Goal: Task Accomplishment & Management: Manage account settings

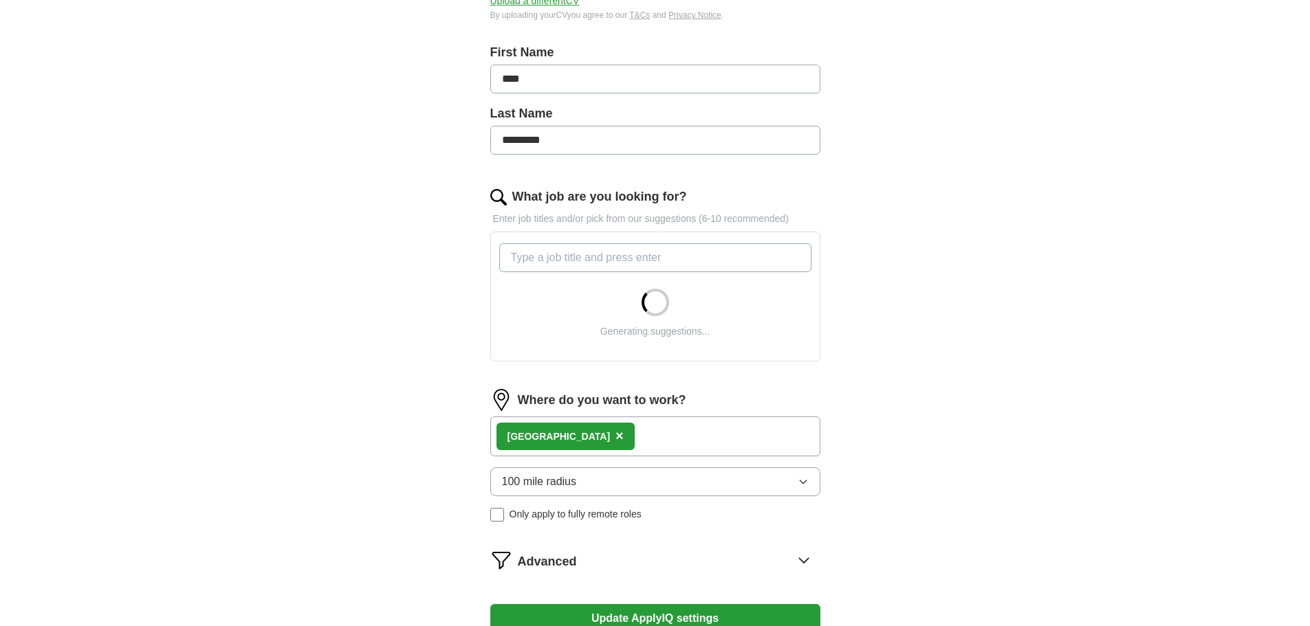
scroll to position [275, 0]
click at [615, 436] on span "×" at bounding box center [619, 435] width 8 height 15
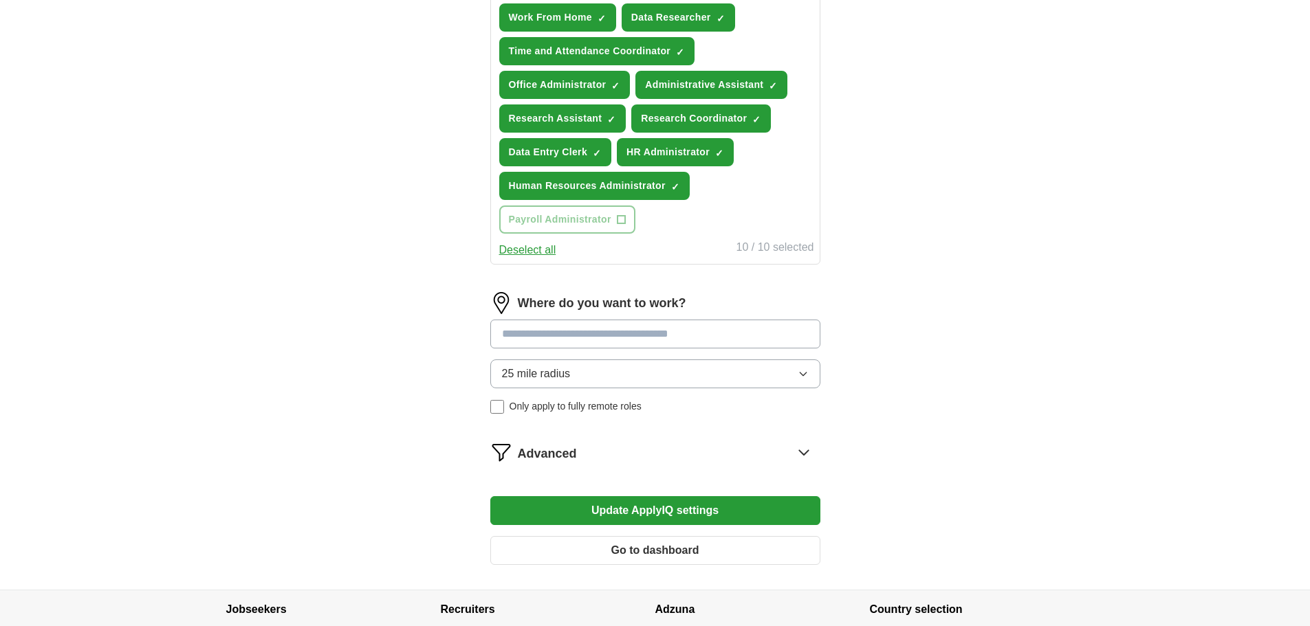
scroll to position [550, 0]
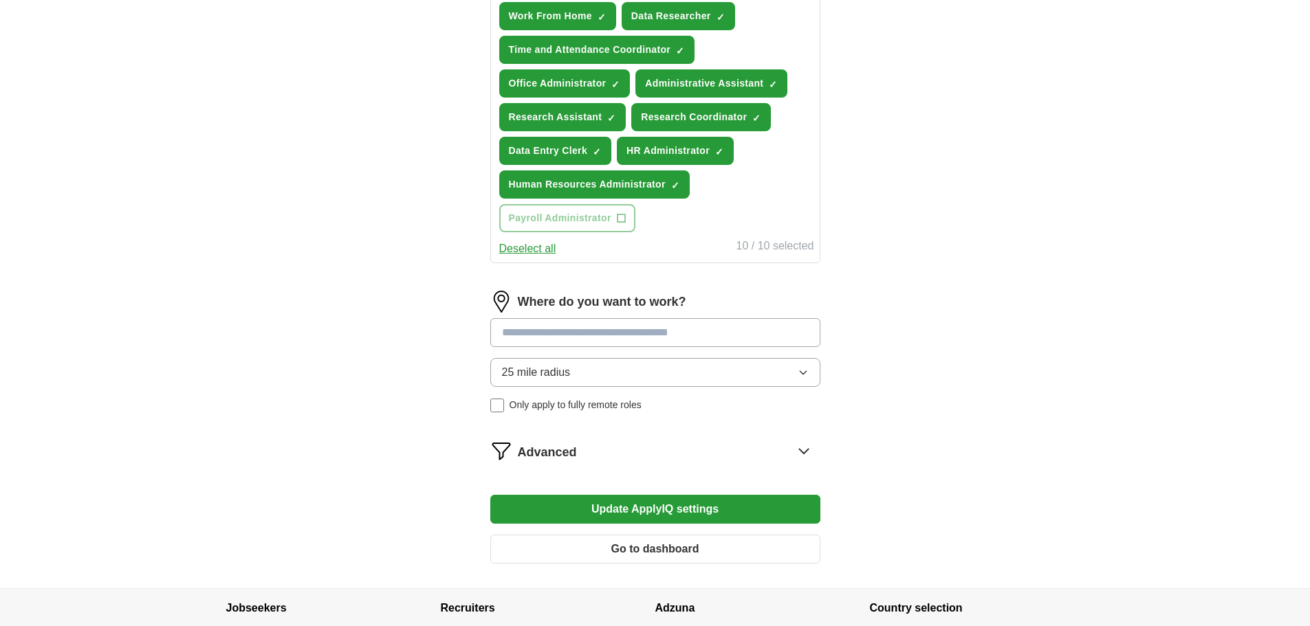
click at [785, 506] on button "Update ApplyIQ settings" at bounding box center [655, 509] width 330 height 29
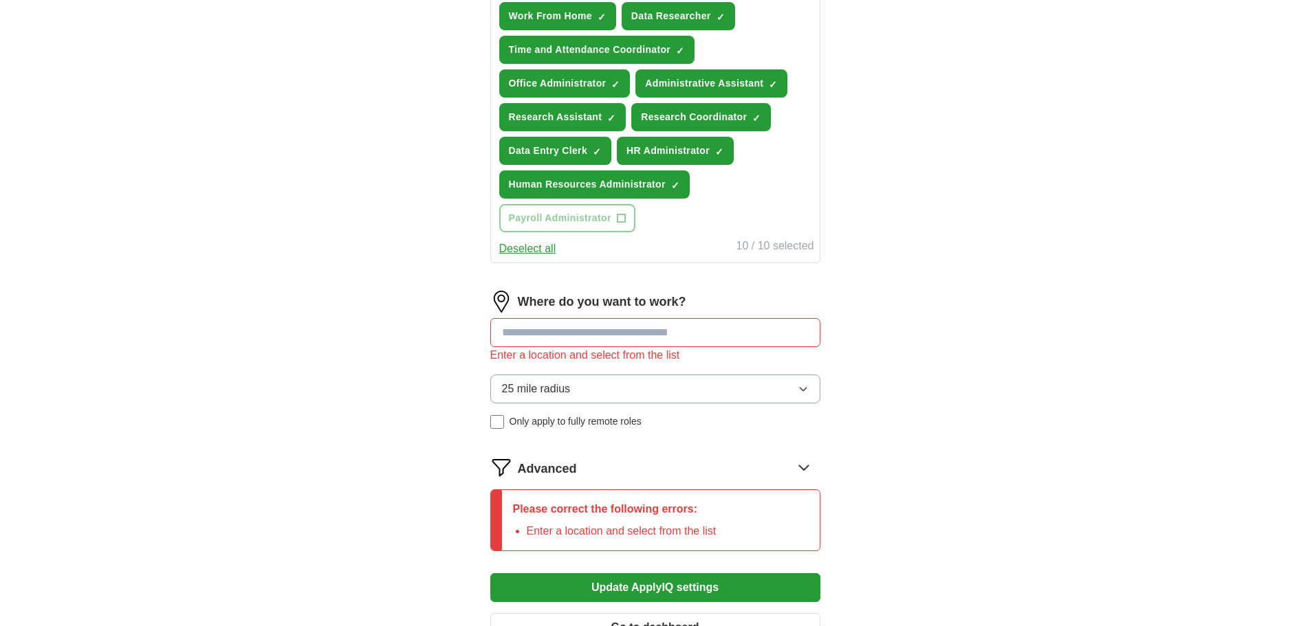
click at [732, 334] on input at bounding box center [655, 332] width 330 height 29
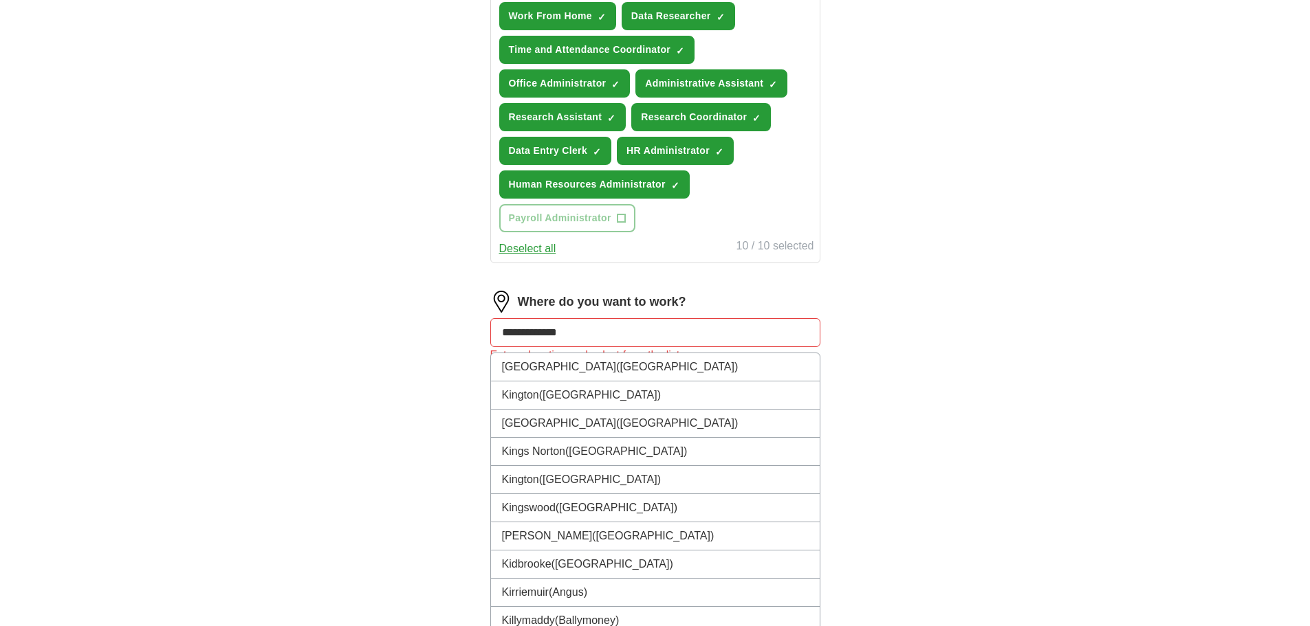
type input "**********"
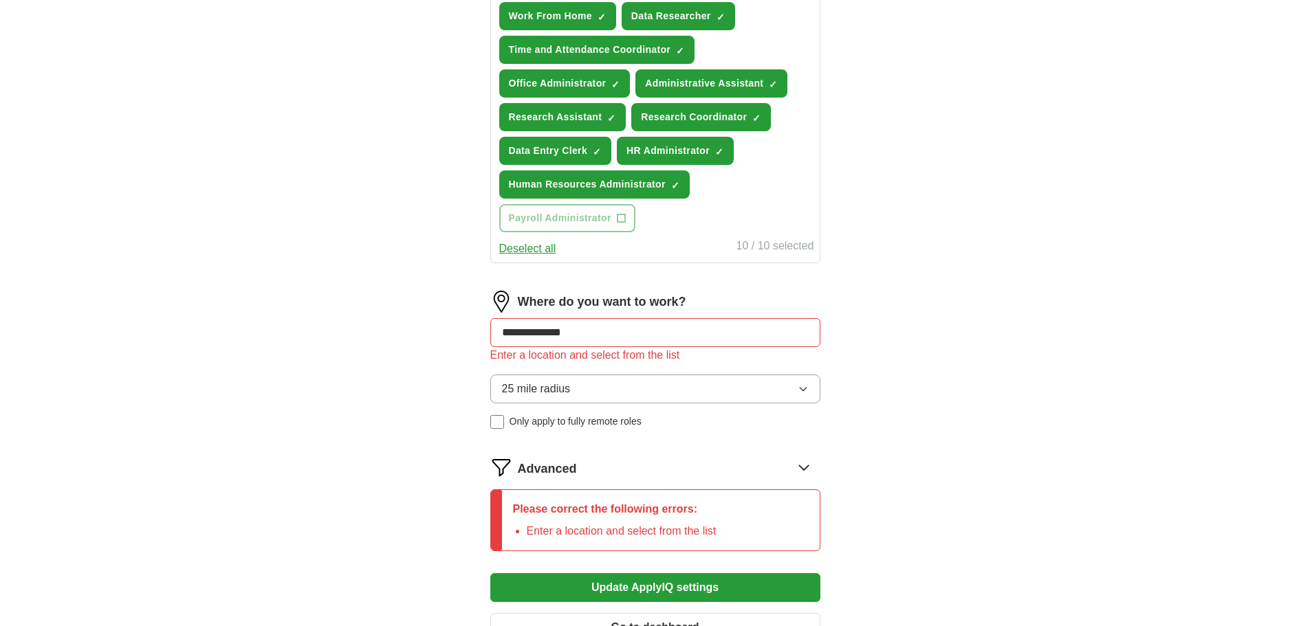
drag, startPoint x: 732, startPoint y: 340, endPoint x: 450, endPoint y: 332, distance: 282.7
click at [450, 332] on div "**********" at bounding box center [655, 118] width 440 height 1098
click at [541, 330] on input at bounding box center [655, 332] width 330 height 29
type input "******"
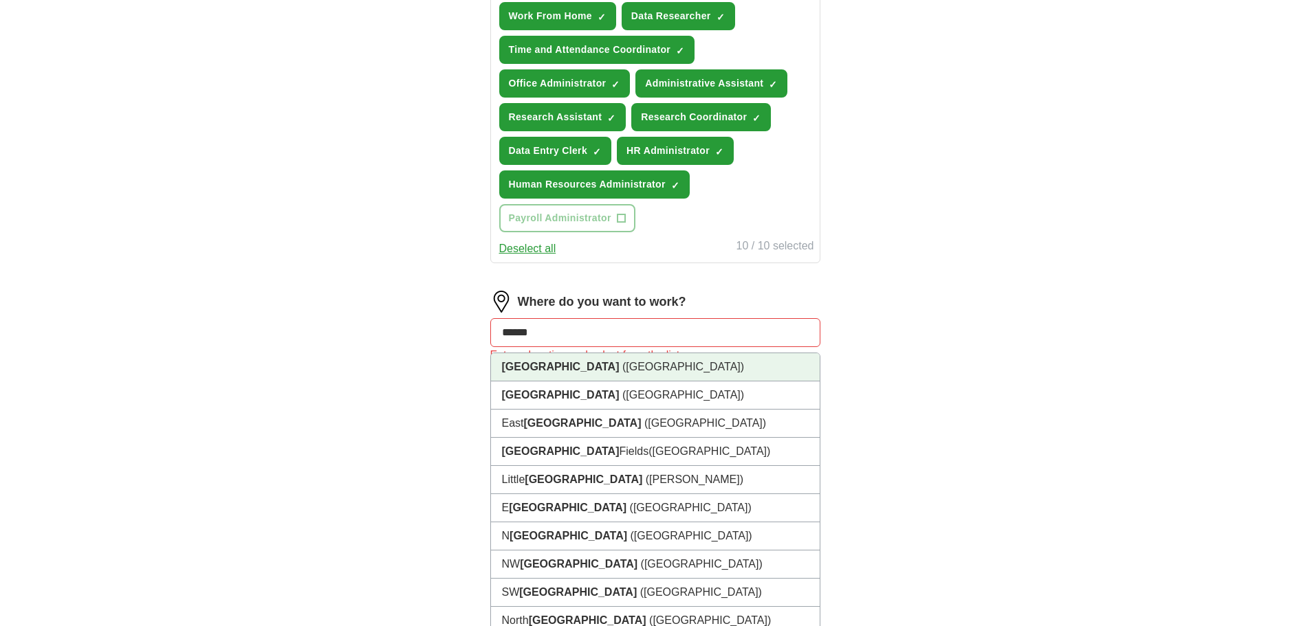
click at [549, 358] on li "[GEOGRAPHIC_DATA] ([GEOGRAPHIC_DATA])" at bounding box center [655, 367] width 329 height 28
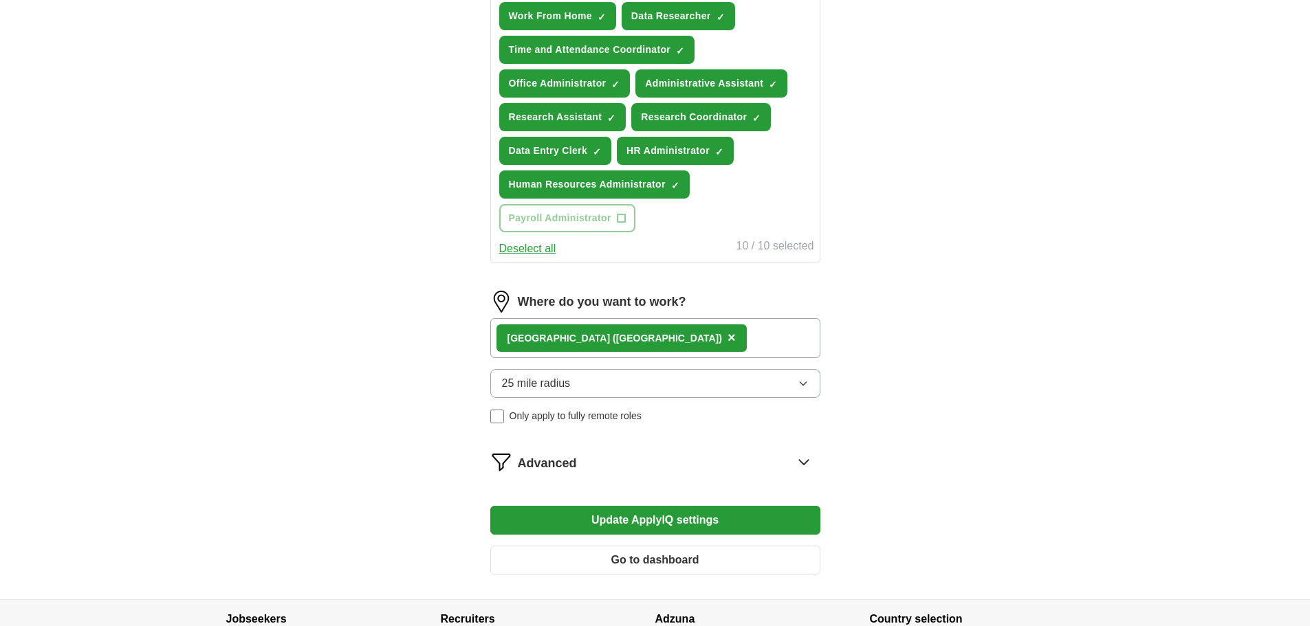
click at [566, 380] on span "25 mile radius" at bounding box center [536, 383] width 69 height 17
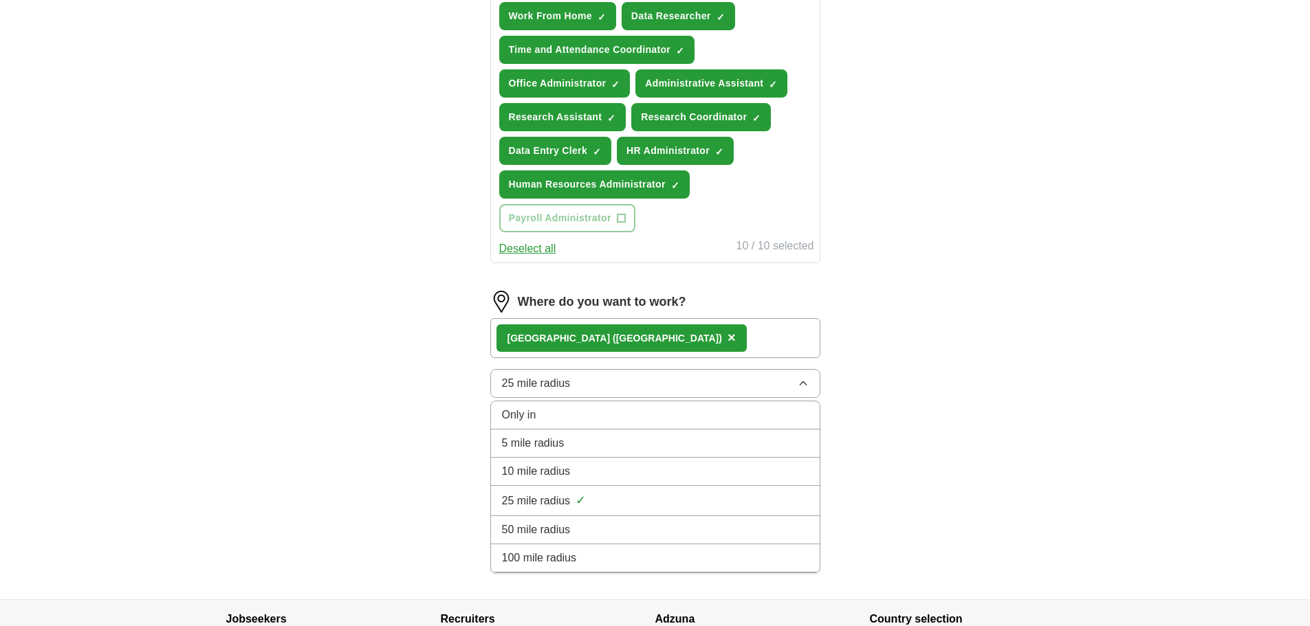
click at [567, 551] on span "100 mile radius" at bounding box center [539, 558] width 75 height 17
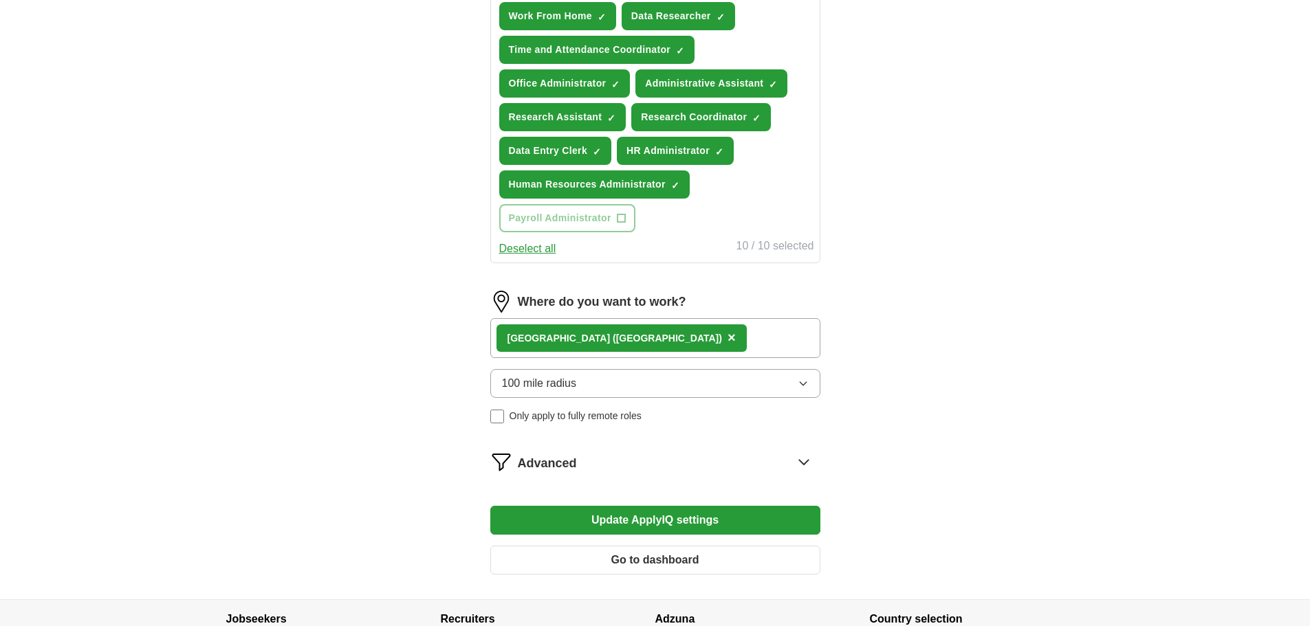
click at [590, 417] on span "Only apply to fully remote roles" at bounding box center [576, 416] width 132 height 14
click at [600, 516] on button "Update ApplyIQ settings" at bounding box center [655, 520] width 330 height 29
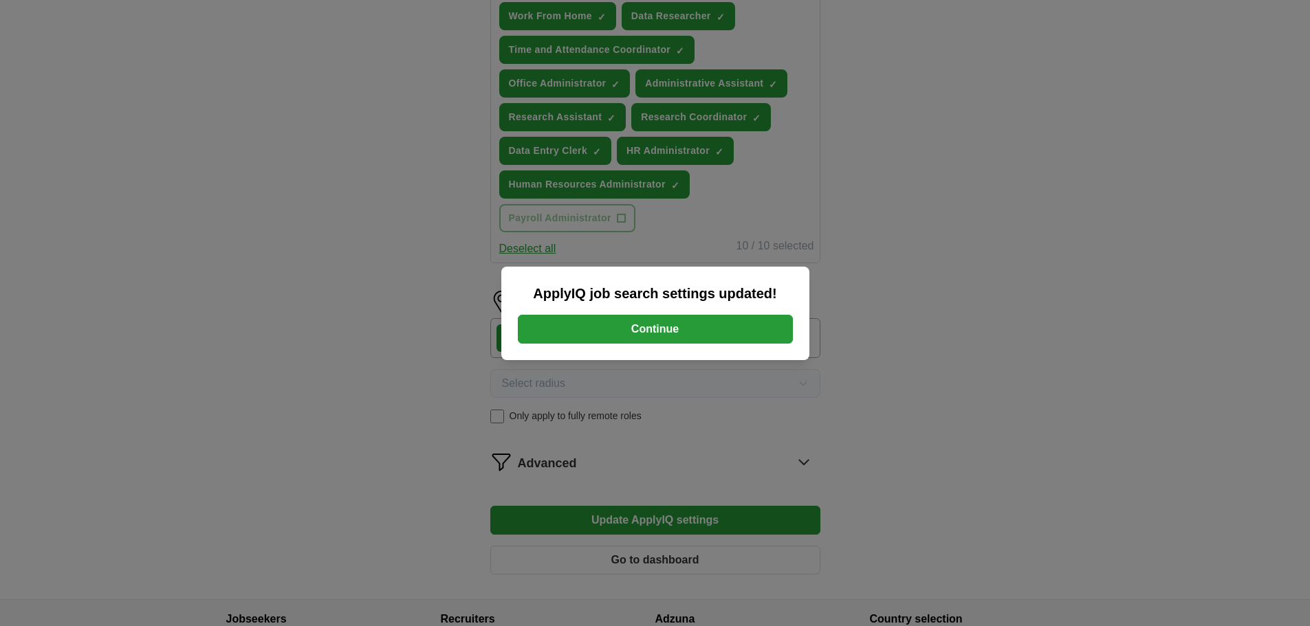
click at [754, 331] on button "Continue" at bounding box center [655, 329] width 275 height 29
